Goal: Task Accomplishment & Management: Manage account settings

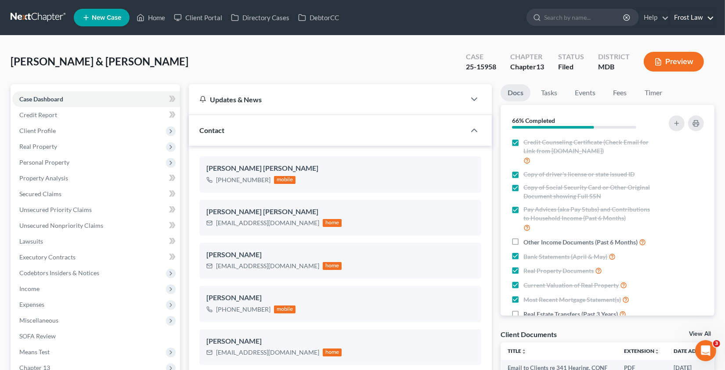
click at [680, 14] on link "Frost Law" at bounding box center [691, 18] width 44 height 16
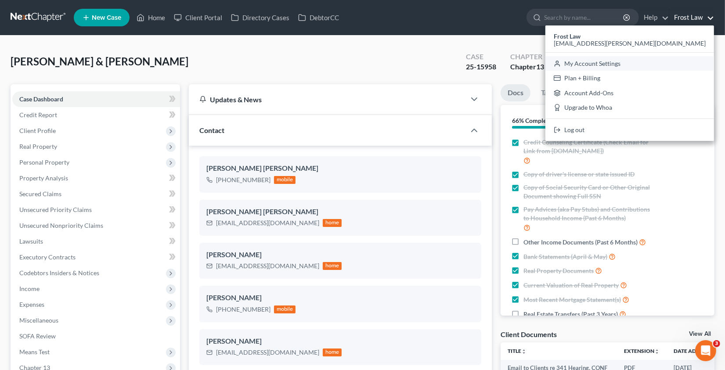
click at [639, 61] on link "My Account Settings" at bounding box center [629, 63] width 169 height 15
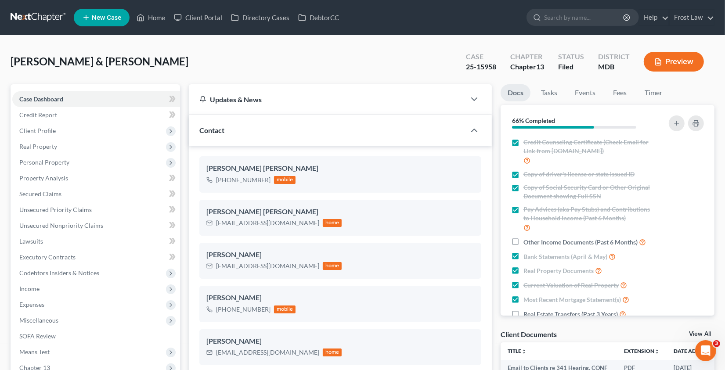
select select "38"
select select "24"
select select "21"
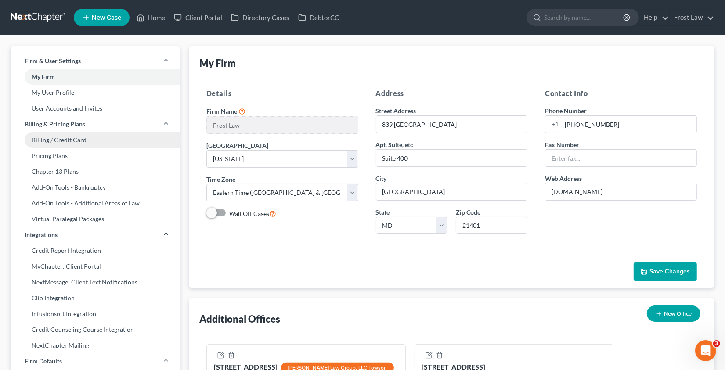
click at [85, 140] on link "Billing / Credit Card" at bounding box center [95, 140] width 169 height 16
select select "21"
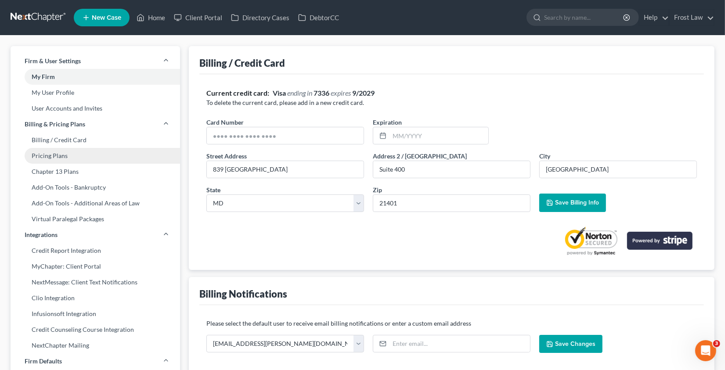
click at [72, 155] on link "Pricing Plans" at bounding box center [95, 156] width 169 height 16
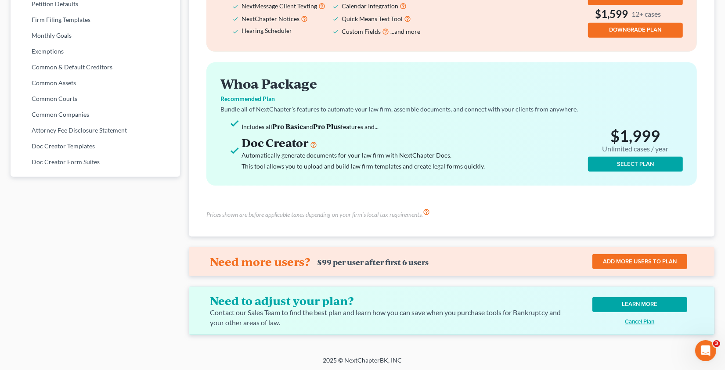
click at [637, 321] on u "Cancel Plan" at bounding box center [639, 321] width 29 height 7
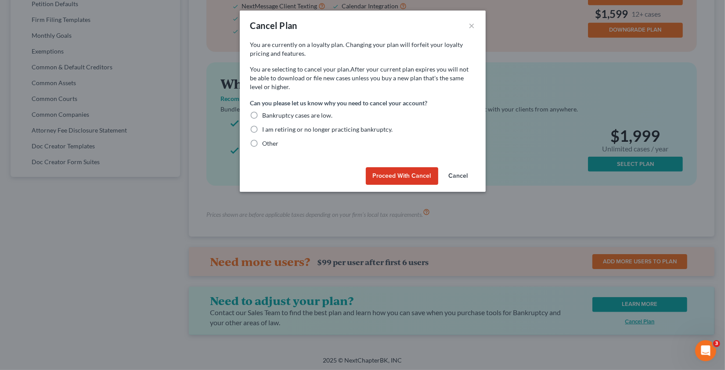
click at [262, 145] on label "Other" at bounding box center [270, 143] width 16 height 9
click at [266, 145] on input "Other" at bounding box center [269, 142] width 6 height 6
radio input "true"
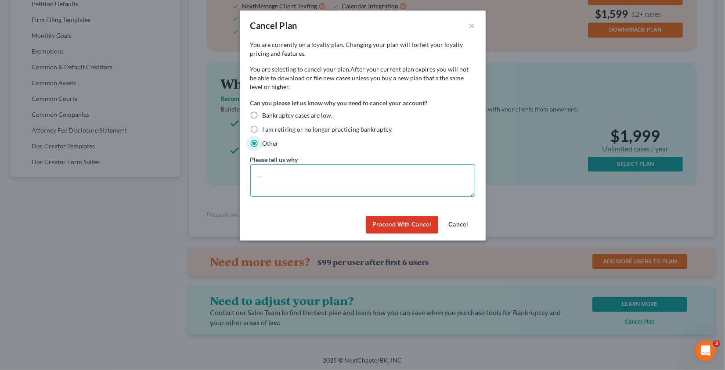
click at [273, 174] on textarea at bounding box center [362, 180] width 225 height 32
paste textarea "My firm was acquired and I am now employed at the new firm."
paste textarea "They use Jubilee."
paste textarea "It's really not my choice, but they do want to continue the notices on my cases."
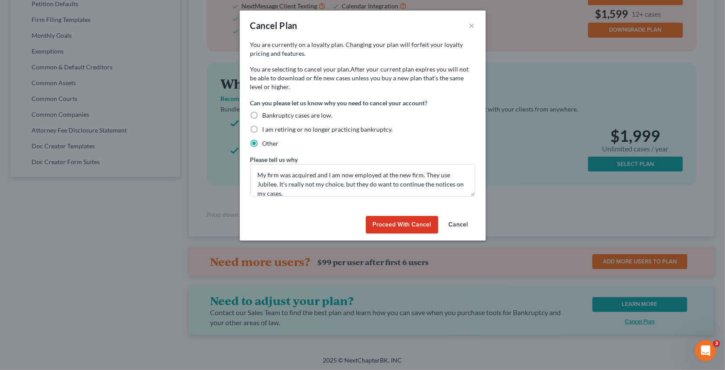
click at [327, 217] on div "Proceed with [PERSON_NAME]" at bounding box center [363, 226] width 246 height 28
click at [315, 176] on textarea "My firm was acquired and I am now employed at the new firm. They use Jubilee. I…" at bounding box center [362, 180] width 225 height 32
type textarea "My firm was acquired, and I am now employed at the new firm. They use Jubilee. …"
click at [415, 226] on button "Proceed with Cancel" at bounding box center [402, 225] width 72 height 18
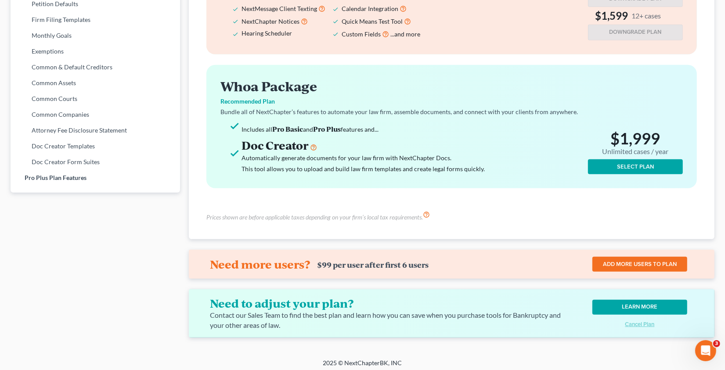
scroll to position [0, 0]
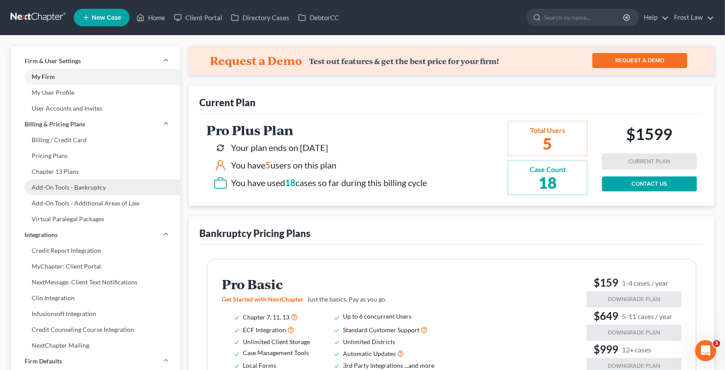
click at [71, 187] on link "Add-On Tools - Bankruptcy" at bounding box center [95, 188] width 169 height 16
